Goal: Task Accomplishment & Management: Manage account settings

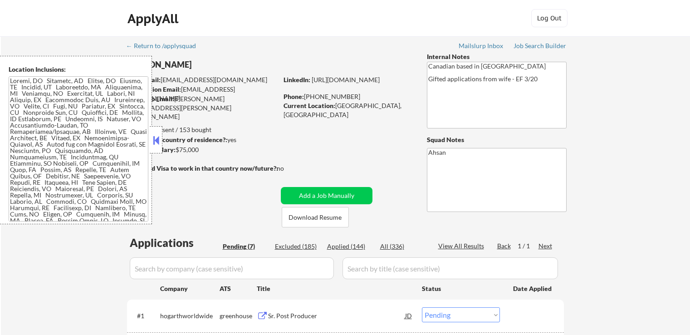
select select ""pending""
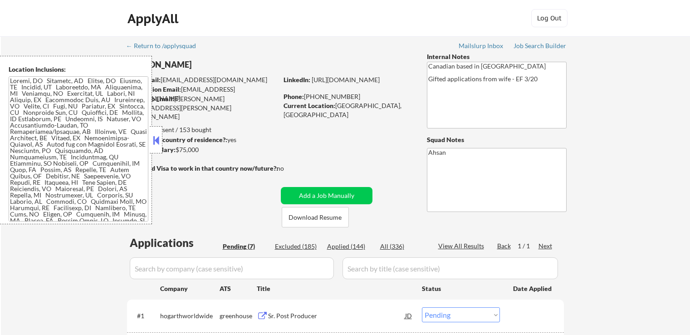
select select ""pending""
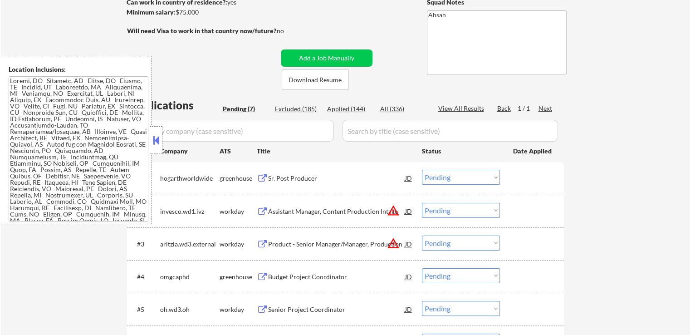
scroll to position [136, 0]
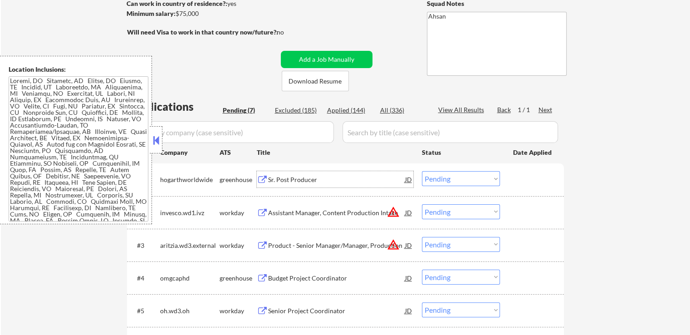
click at [287, 179] on div "Sr. Post Producer" at bounding box center [336, 179] width 137 height 9
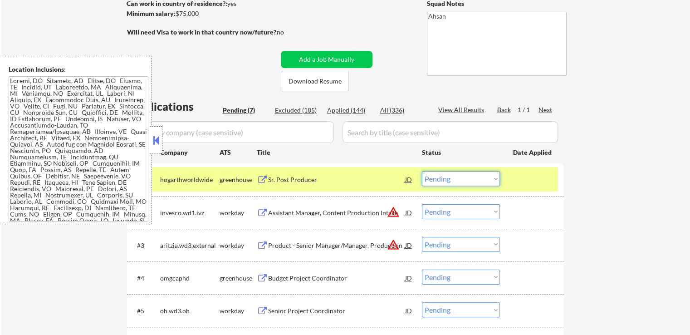
drag, startPoint x: 447, startPoint y: 176, endPoint x: 456, endPoint y: 185, distance: 12.8
click at [448, 177] on select "Choose an option... Pending Applied Excluded (Questions) Excluded (Expired) Exc…" at bounding box center [461, 178] width 78 height 15
click at [422, 171] on select "Choose an option... Pending Applied Excluded (Questions) Excluded (Expired) Exc…" at bounding box center [461, 178] width 78 height 15
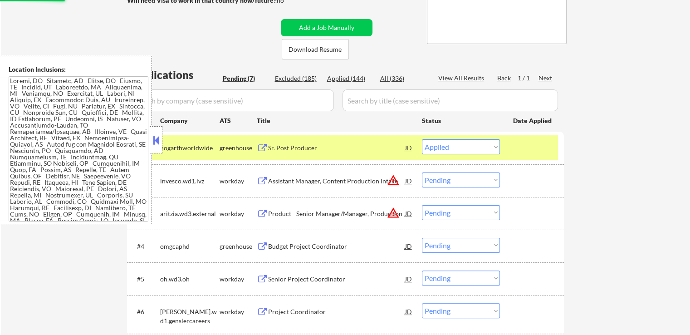
scroll to position [181, 0]
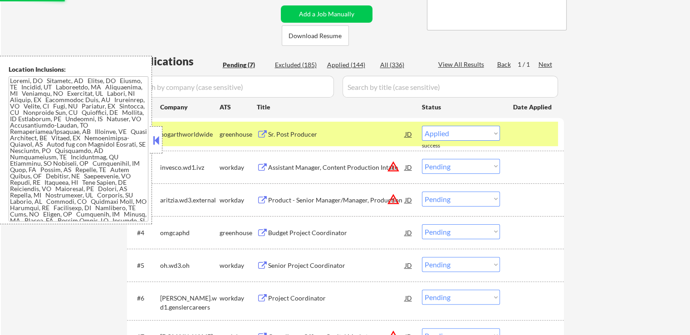
select select ""pending""
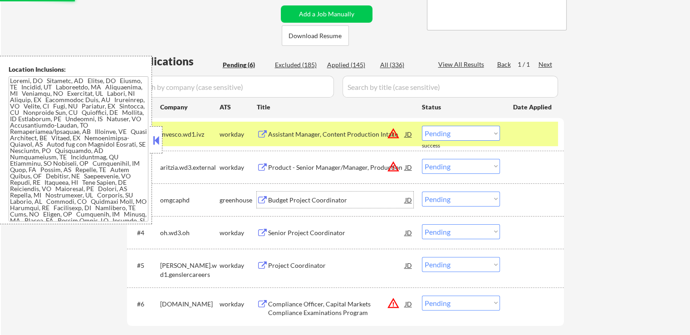
click at [291, 195] on div "Budget Project Coordinator" at bounding box center [336, 199] width 137 height 9
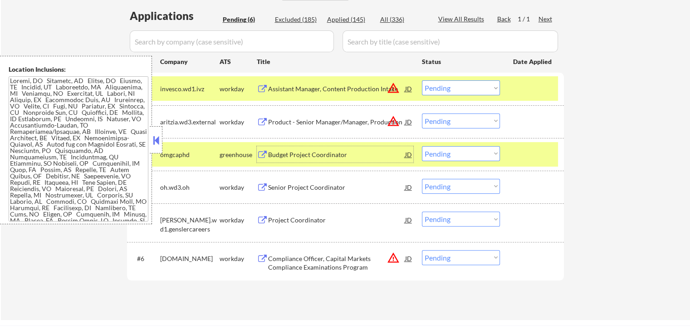
scroll to position [272, 0]
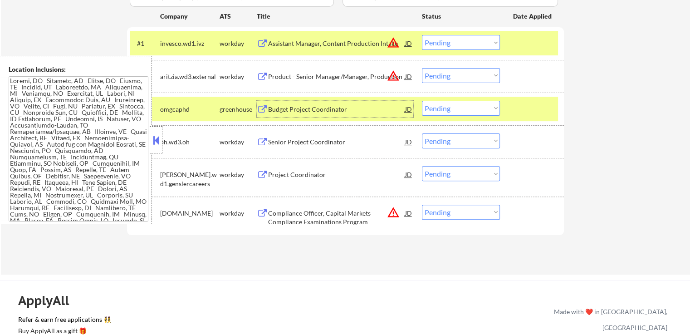
click at [461, 111] on select "Choose an option... Pending Applied Excluded (Questions) Excluded (Expired) Exc…" at bounding box center [461, 108] width 78 height 15
click at [422, 101] on select "Choose an option... Pending Applied Excluded (Questions) Excluded (Expired) Exc…" at bounding box center [461, 108] width 78 height 15
select select ""pending""
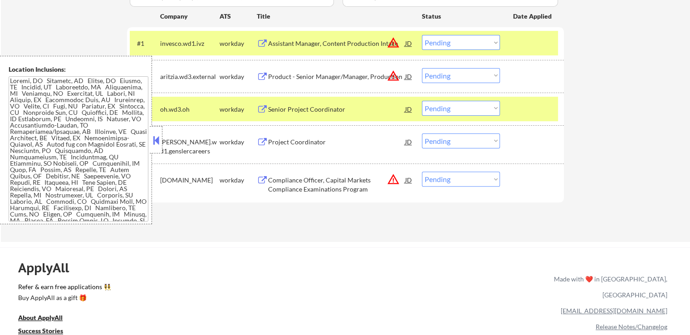
click at [449, 182] on select "Choose an option... Pending Applied Excluded (Questions) Excluded (Expired) Exc…" at bounding box center [461, 178] width 78 height 15
click at [330, 206] on div "Applications Pending (5) Excluded (185) Applied (146) All (336) View All Result…" at bounding box center [345, 93] width 437 height 261
click at [267, 44] on button at bounding box center [262, 43] width 11 height 9
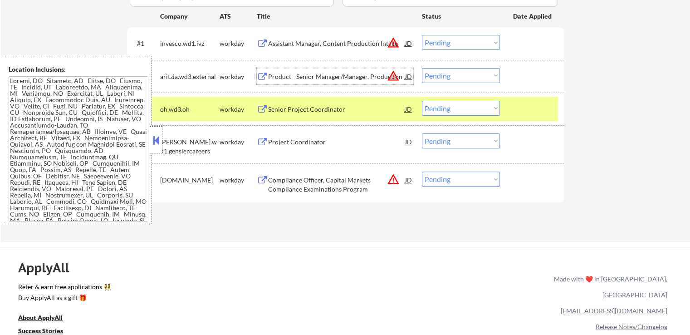
click at [271, 76] on div "Product - Senior Manager/Manager, Production" at bounding box center [336, 76] width 137 height 9
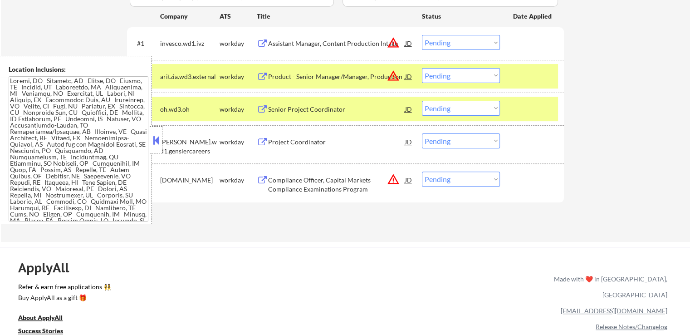
click at [273, 107] on div "Senior Project Coordinator" at bounding box center [336, 109] width 137 height 9
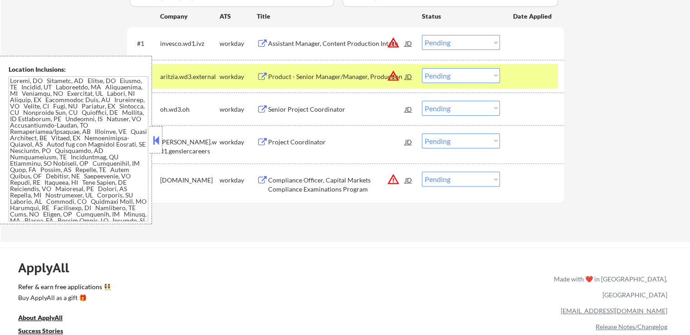
click at [270, 142] on div "Project Coordinator" at bounding box center [336, 141] width 137 height 9
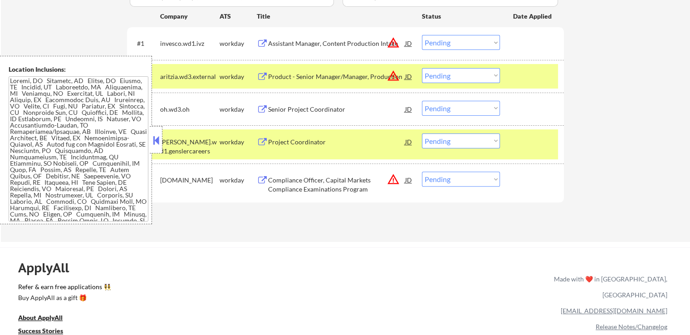
click at [154, 140] on button at bounding box center [156, 140] width 10 height 14
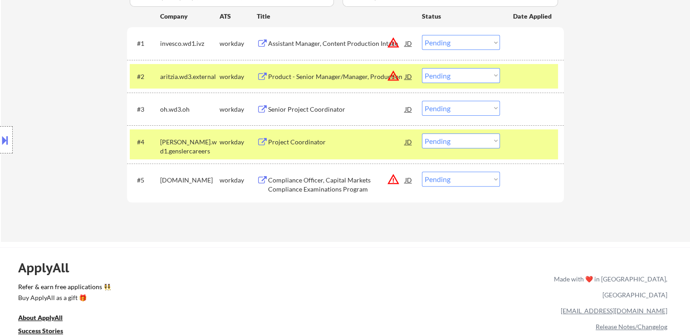
click at [1, 137] on button at bounding box center [5, 139] width 10 height 15
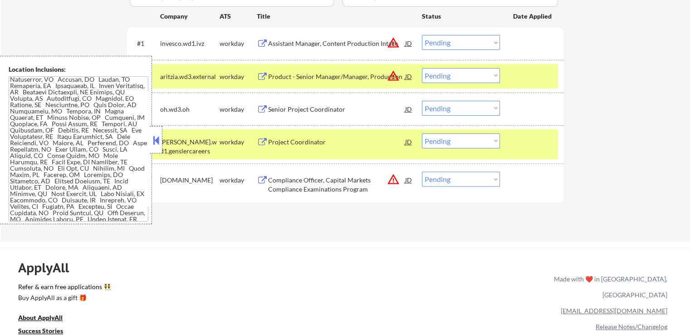
scroll to position [52, 0]
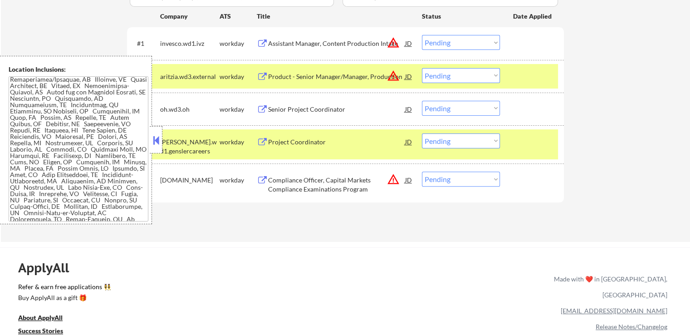
click at [447, 77] on select "Choose an option... Pending Applied Excluded (Questions) Excluded (Expired) Exc…" at bounding box center [461, 75] width 78 height 15
click at [422, 68] on select "Choose an option... Pending Applied Excluded (Questions) Excluded (Expired) Exc…" at bounding box center [461, 75] width 78 height 15
select select ""pending""
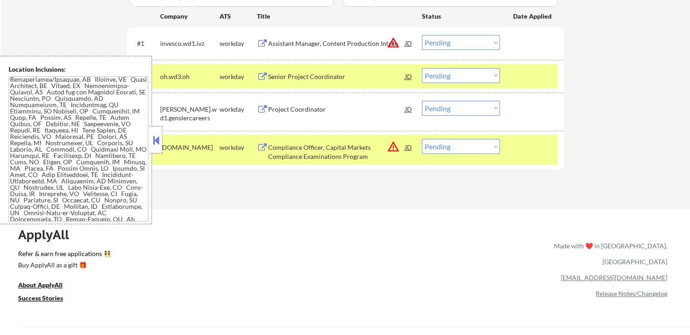
scroll to position [317, 0]
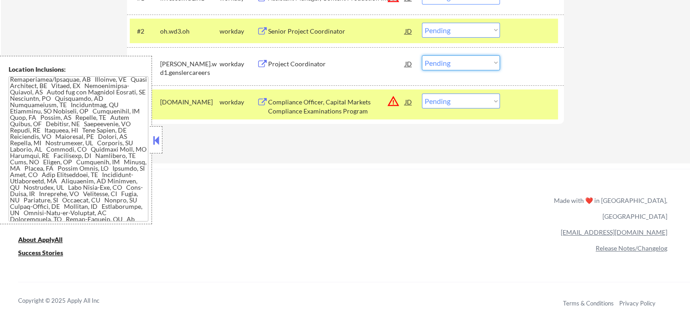
drag, startPoint x: 461, startPoint y: 61, endPoint x: 460, endPoint y: 66, distance: 5.1
click at [461, 61] on select "Choose an option... Pending Applied Excluded (Questions) Excluded (Expired) Exc…" at bounding box center [461, 62] width 78 height 15
click at [422, 55] on select "Choose an option... Pending Applied Excluded (Questions) Excluded (Expired) Exc…" at bounding box center [461, 62] width 78 height 15
select select ""pending""
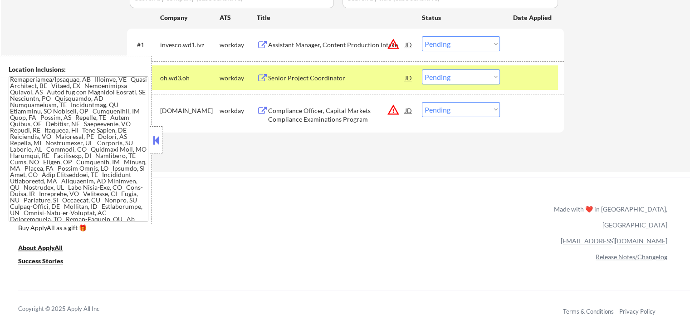
scroll to position [181, 0]
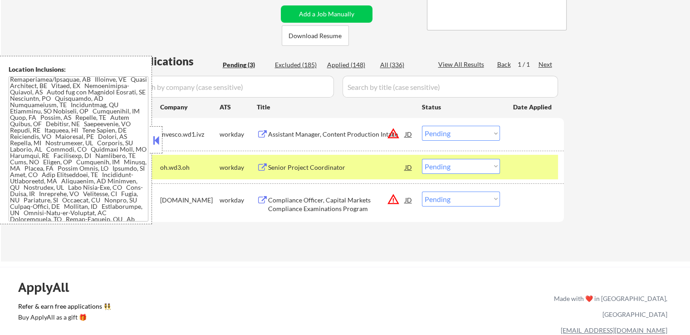
click at [568, 141] on div "← Return to /applysquad Mailslurp Inbox Job Search Builder [PERSON_NAME] User E…" at bounding box center [345, 54] width 453 height 399
click at [594, 142] on div "← Return to /applysquad Mailslurp Inbox Job Search Builder [PERSON_NAME] User E…" at bounding box center [345, 58] width 689 height 406
